Goal: Information Seeking & Learning: Learn about a topic

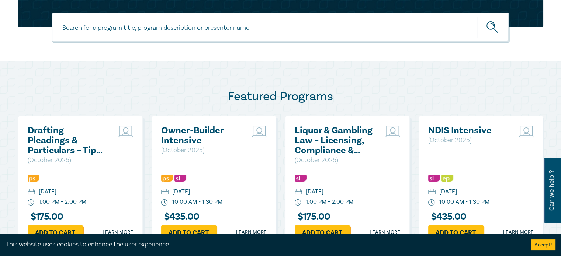
scroll to position [332, 0]
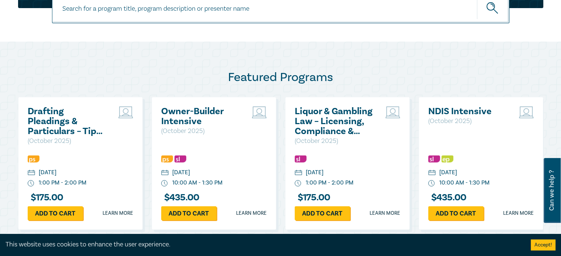
click at [65, 120] on h2 "Drafting Pleadings & Particulars – Tips & Traps" at bounding box center [67, 122] width 79 height 30
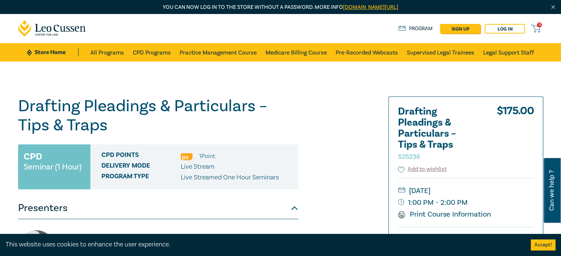
click at [76, 117] on h1 "Drafting Pleadings & Particulars – Tips & Traps S25236" at bounding box center [158, 116] width 280 height 38
click at [63, 109] on h1 "Drafting Pleadings & Particulars – Tips & Traps S25236" at bounding box center [158, 116] width 280 height 38
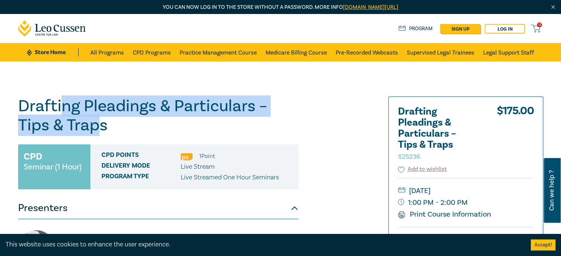
drag, startPoint x: 63, startPoint y: 109, endPoint x: 72, endPoint y: 117, distance: 12.0
click at [94, 121] on h1 "Drafting Pleadings & Particulars – Tips & Traps S25236" at bounding box center [158, 116] width 280 height 38
click at [62, 111] on h1 "Drafting Pleadings & Particulars – Tips & Traps S25236" at bounding box center [158, 116] width 280 height 38
drag, startPoint x: 62, startPoint y: 111, endPoint x: 96, endPoint y: 123, distance: 35.7
click at [99, 123] on h1 "Drafting Pleadings & Particulars – Tips & Traps S25236" at bounding box center [158, 116] width 280 height 38
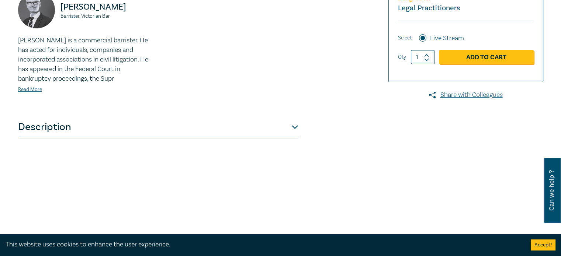
scroll to position [258, 0]
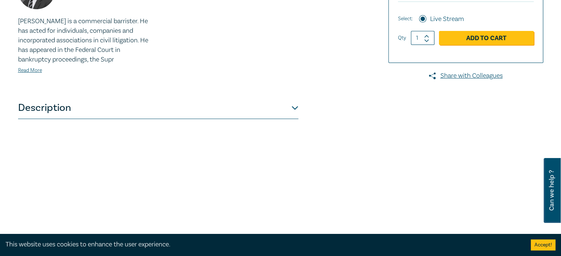
click at [275, 110] on button "Description" at bounding box center [158, 108] width 280 height 22
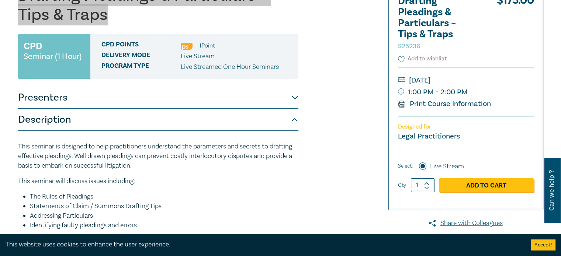
scroll to position [37, 0]
